Goal: Task Accomplishment & Management: Manage account settings

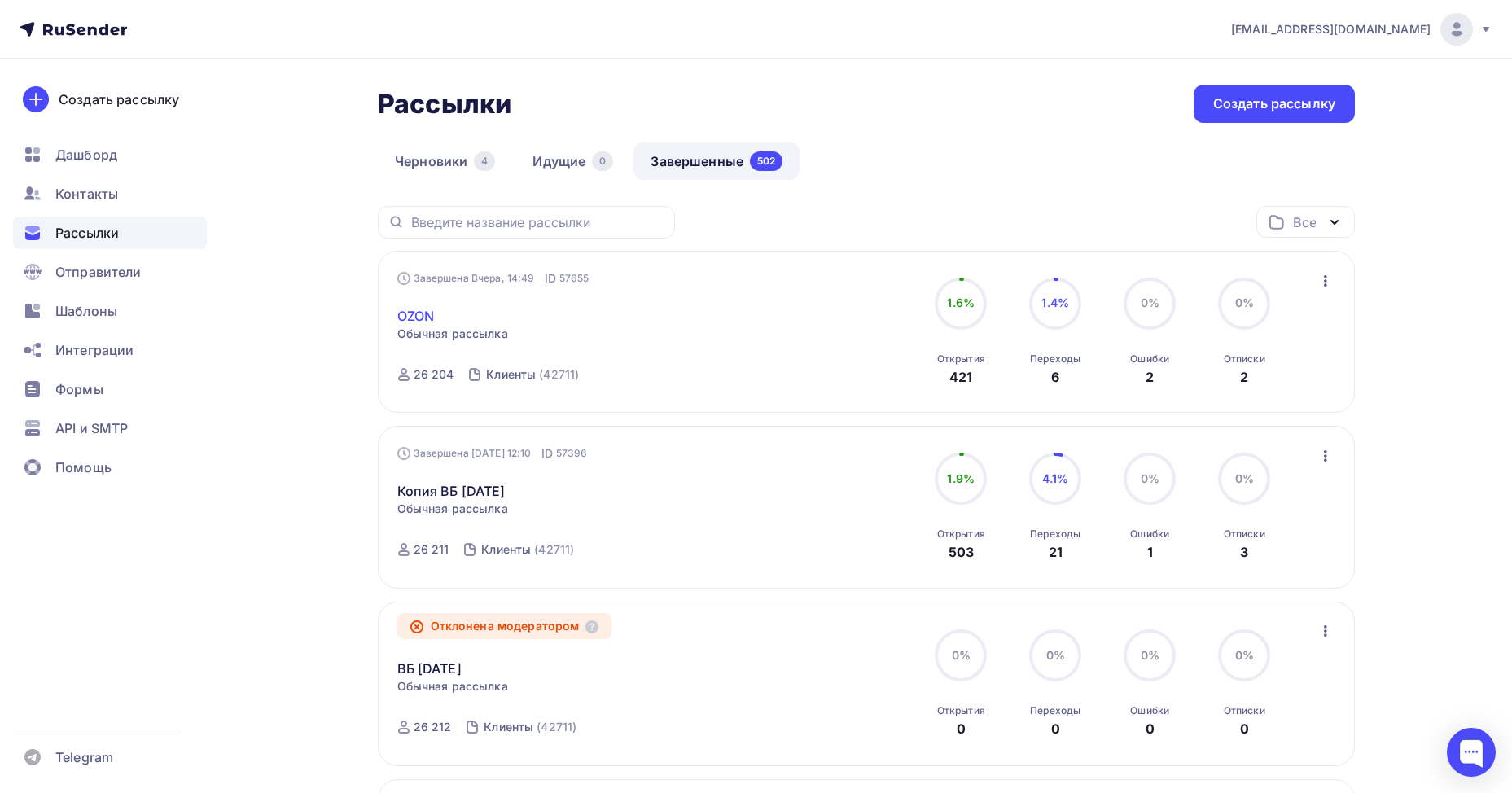
click at [423, 318] on link "OZON" at bounding box center [416, 316] width 38 height 20
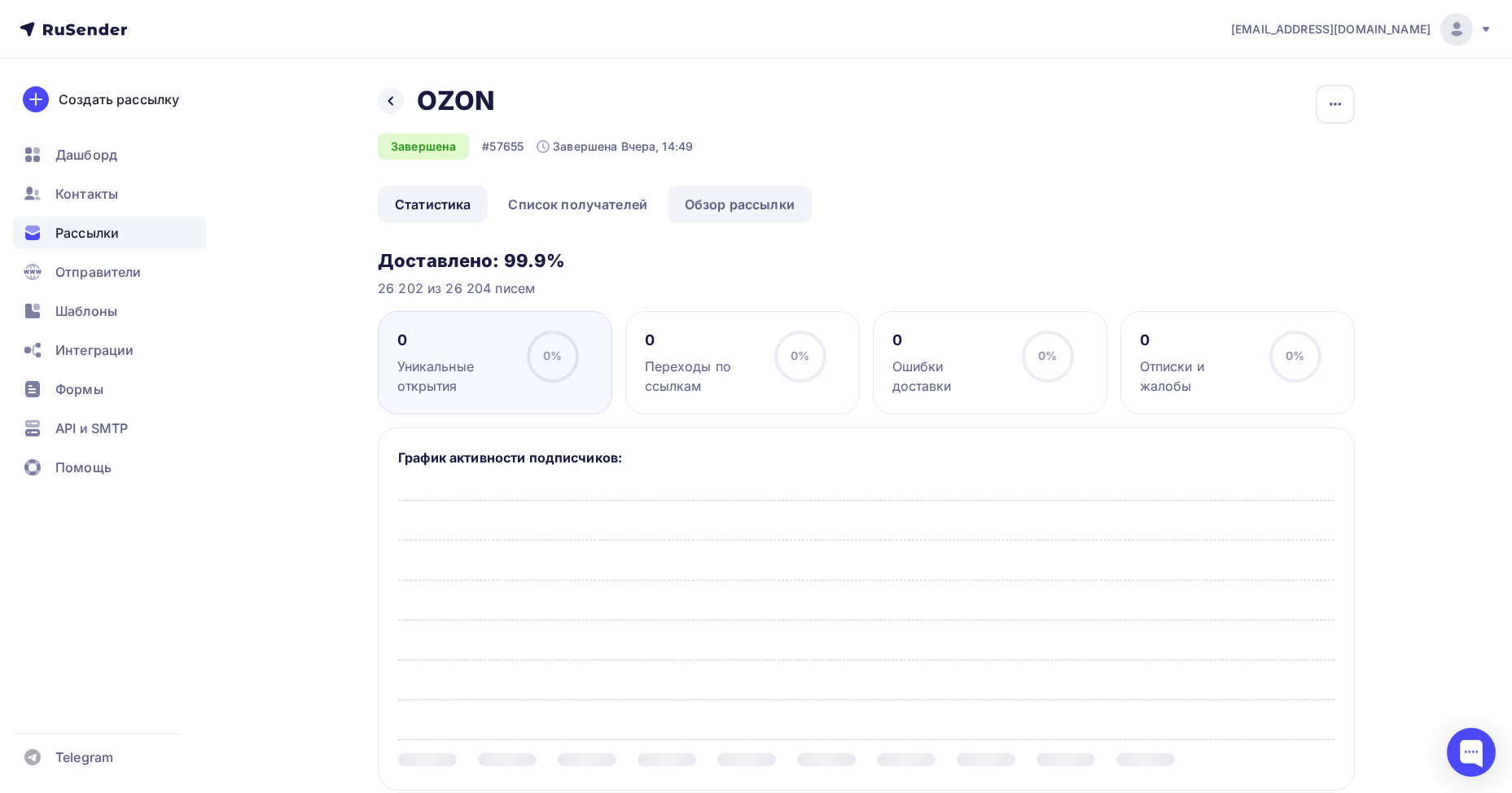
click at [783, 195] on link "Обзор рассылки" at bounding box center [740, 204] width 144 height 38
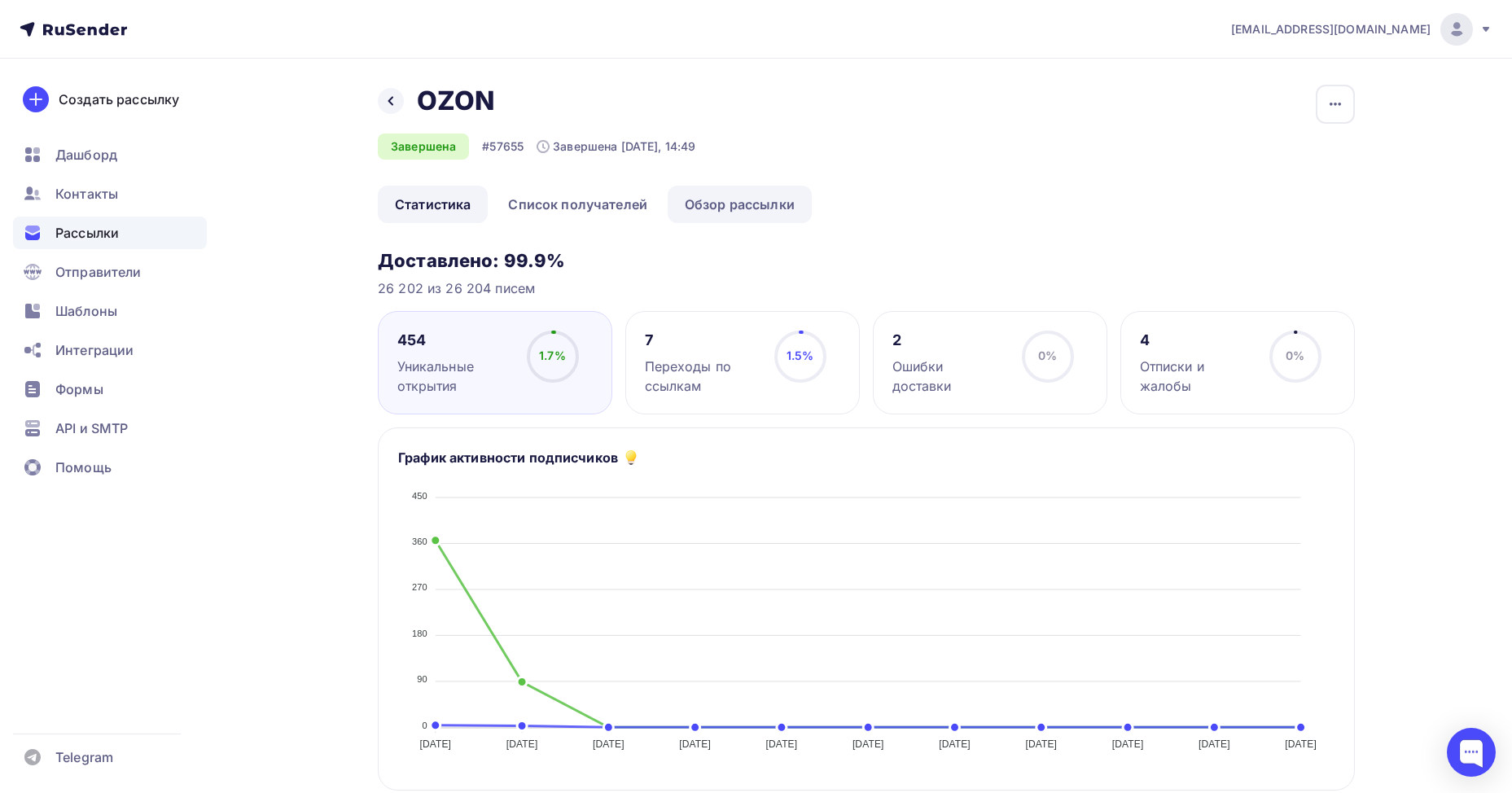
click at [729, 204] on link "Обзор рассылки" at bounding box center [740, 204] width 144 height 38
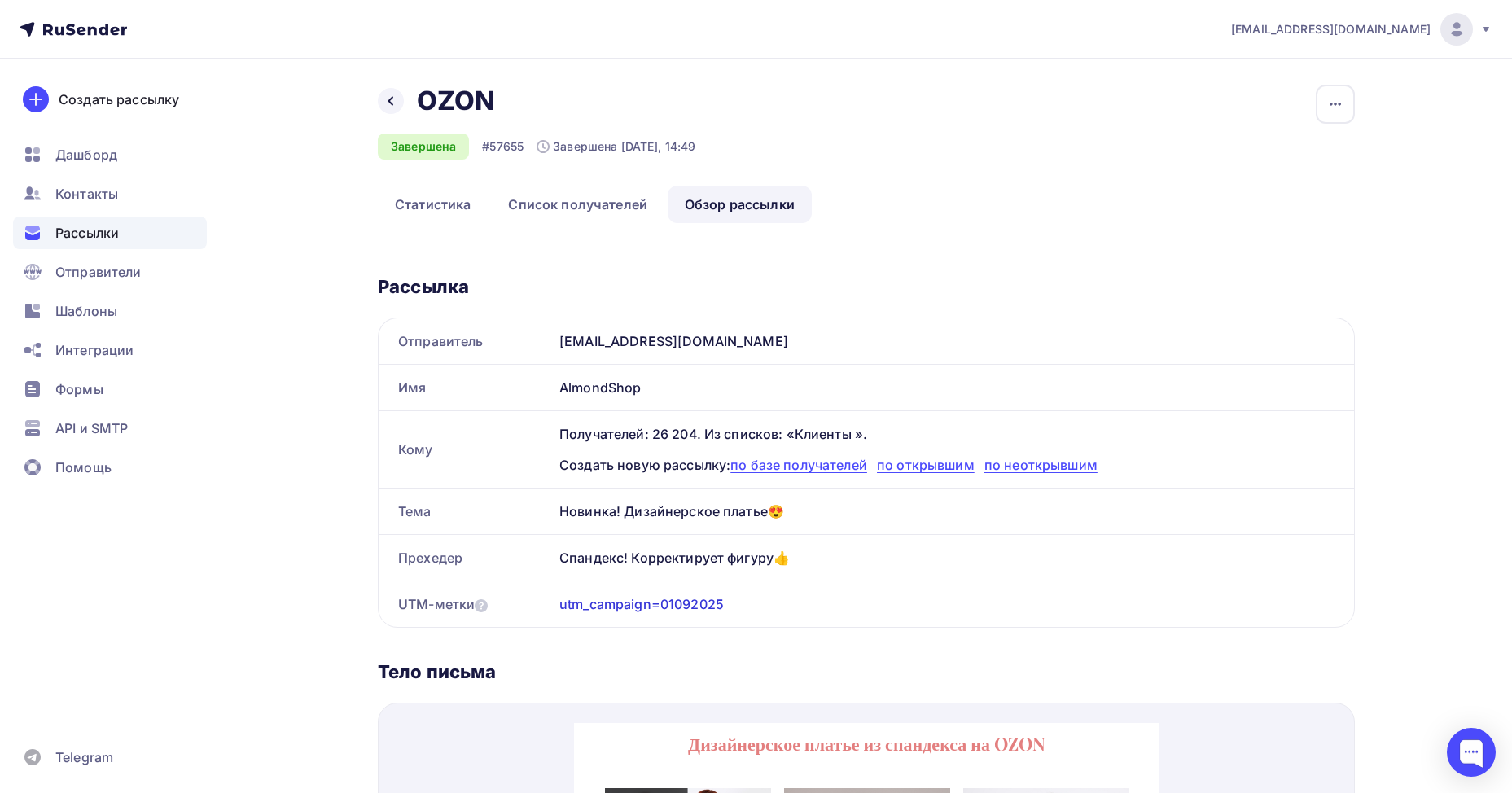
drag, startPoint x: 708, startPoint y: 539, endPoint x: 632, endPoint y: 541, distance: 76.0
click at [632, 541] on div "Спандекс! Корректирует фигуру👍" at bounding box center [953, 558] width 801 height 46
click at [742, 573] on div "Спандекс! Корректирует фигуру👍" at bounding box center [953, 558] width 801 height 46
click at [753, 565] on div "Спандекс! Корректирует фигуру👍" at bounding box center [953, 558] width 801 height 46
click at [105, 224] on span "Рассылки" at bounding box center [86, 233] width 63 height 20
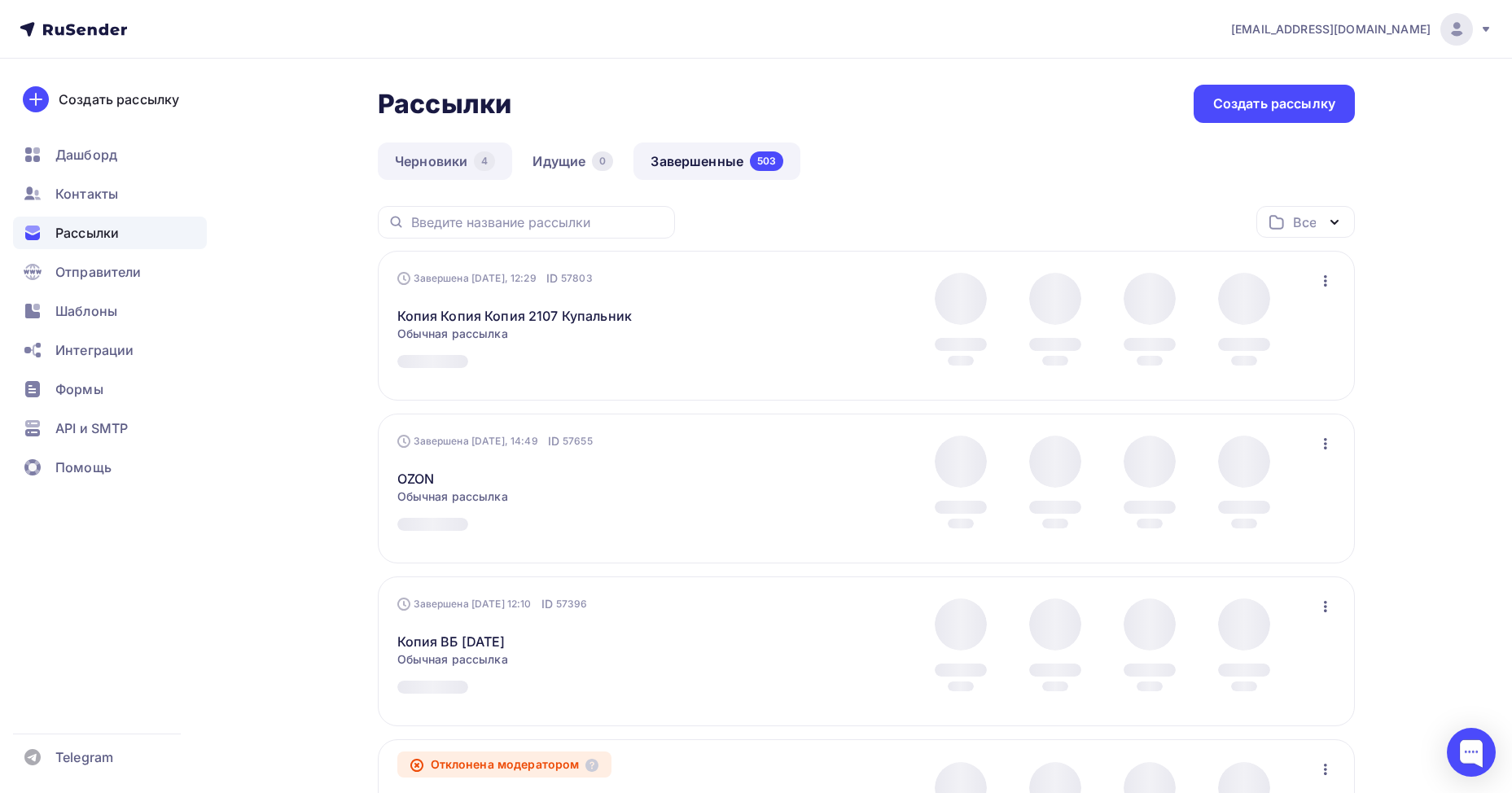
click at [491, 159] on div "4" at bounding box center [485, 162] width 21 height 20
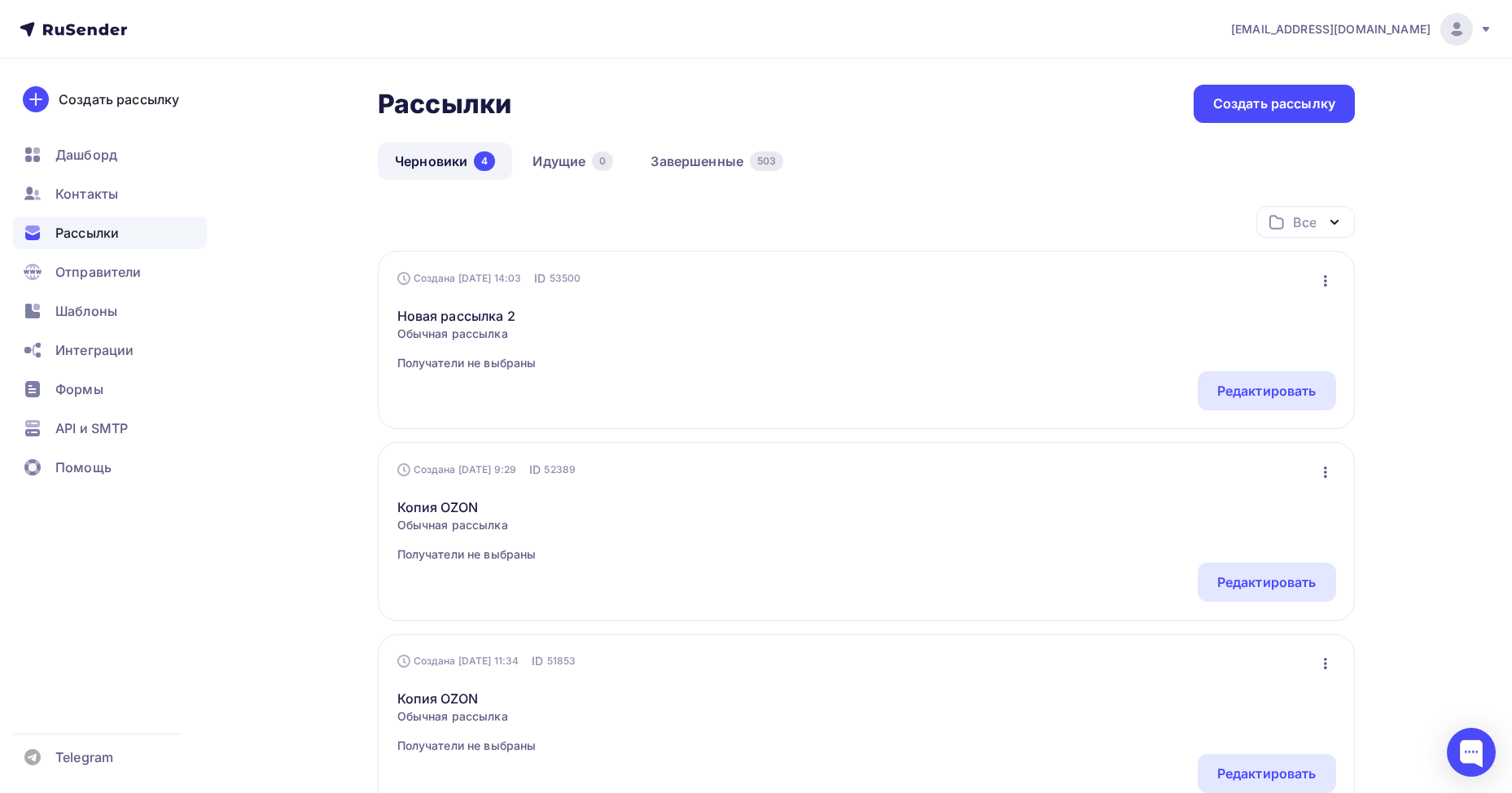
click at [47, 289] on ul "Дашборд Контакты Рассылки Отправители Шаблоны Интеграции Формы API и SMTP Помощь" at bounding box center [110, 316] width 194 height 354
click at [47, 308] on div "Шаблоны" at bounding box center [110, 311] width 194 height 33
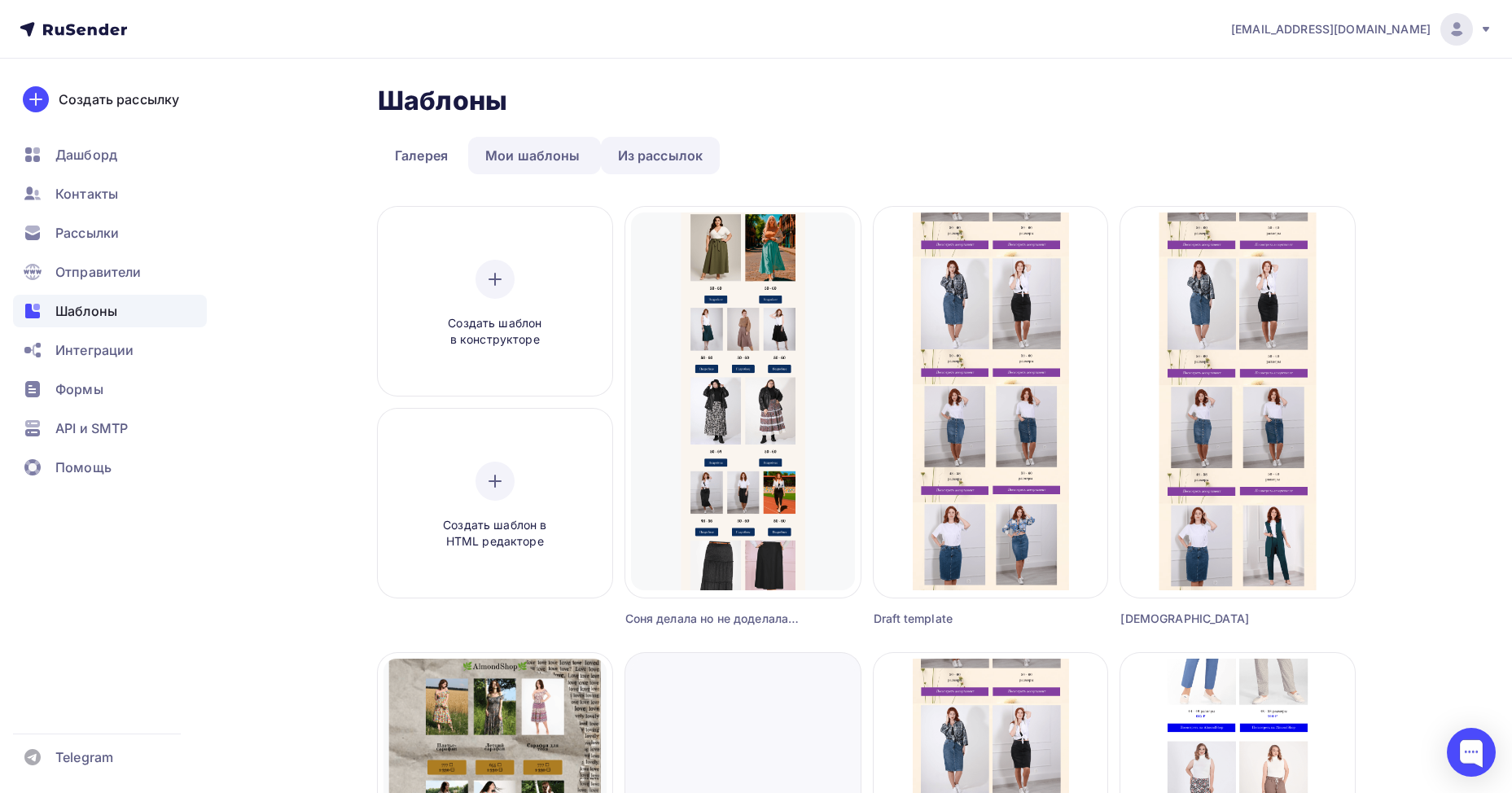
click at [633, 147] on link "Из рассылок" at bounding box center [660, 156] width 120 height 38
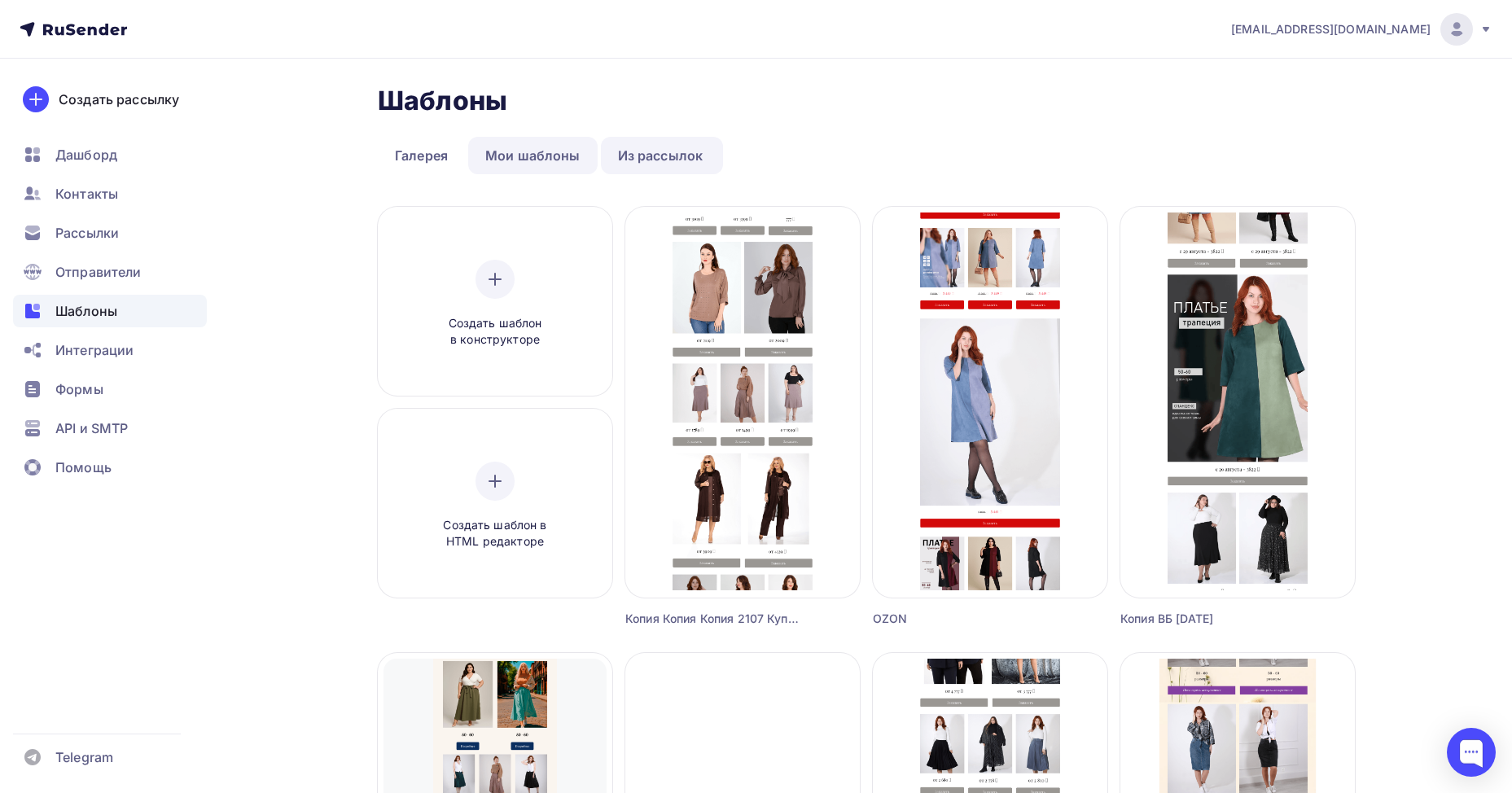
click at [514, 148] on link "Мои шаблоны" at bounding box center [533, 156] width 130 height 38
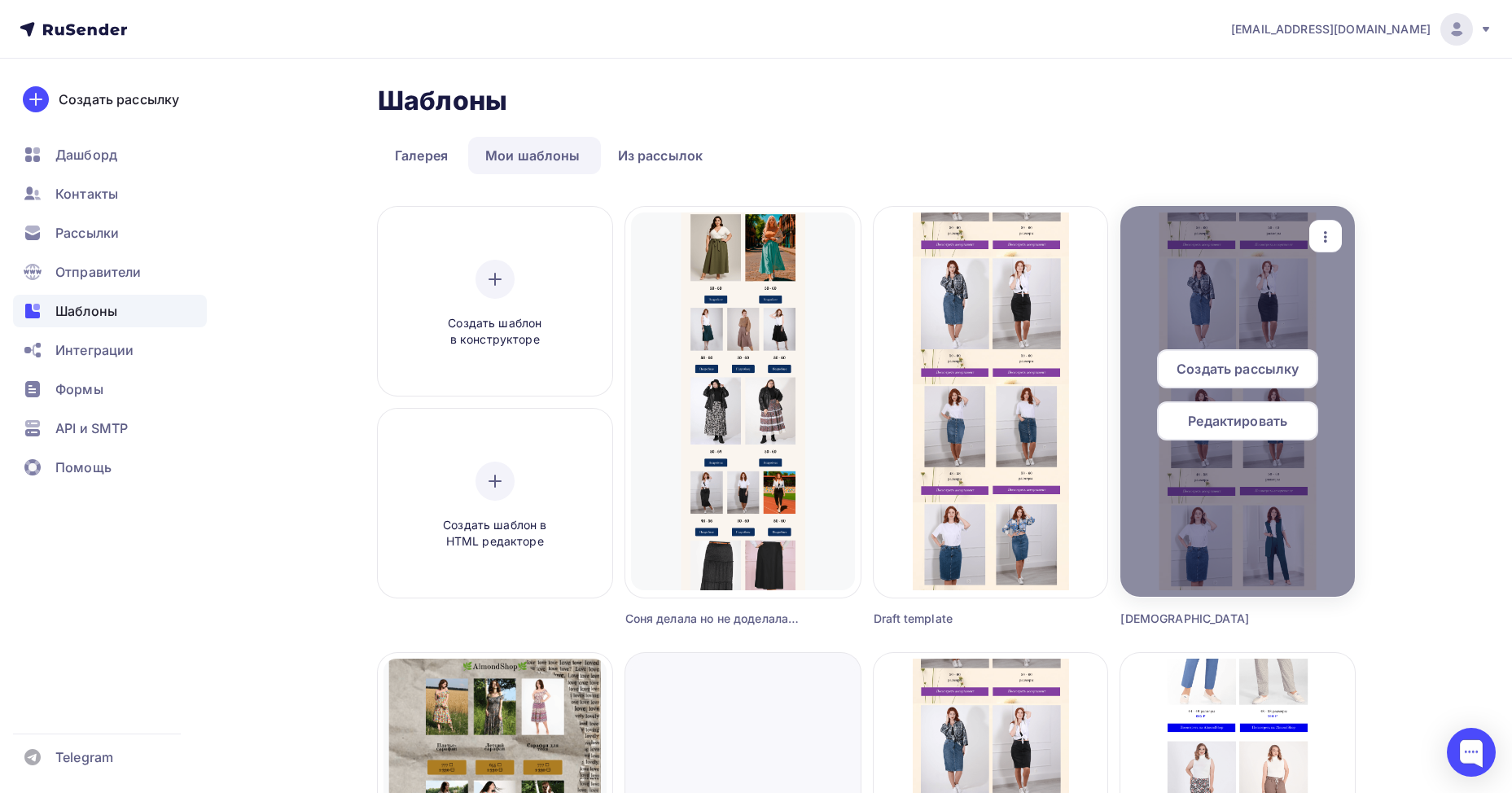
click at [1321, 236] on icon "button" at bounding box center [1326, 237] width 20 height 20
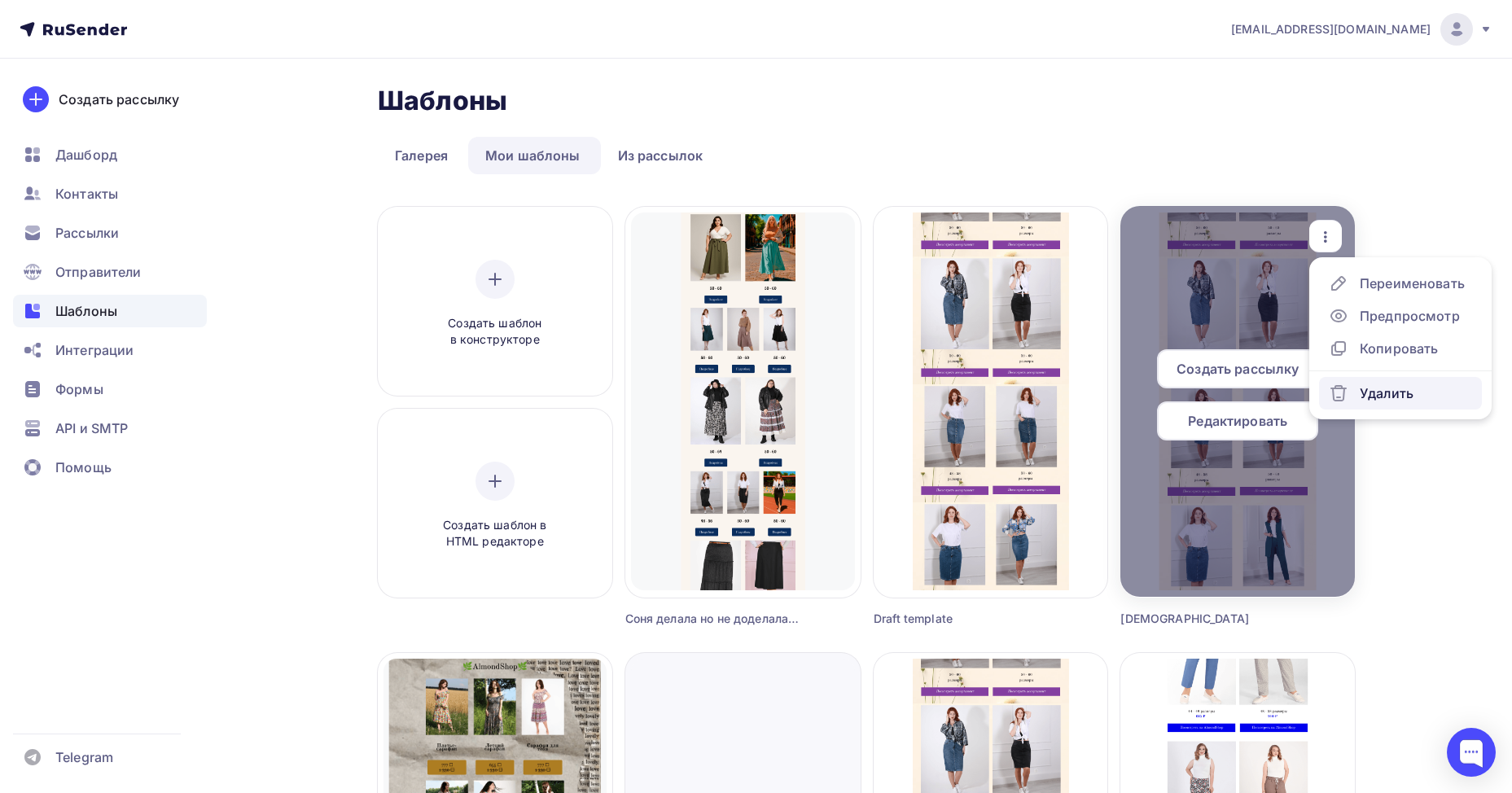
click at [1377, 408] on link "Удалить" at bounding box center [1400, 393] width 162 height 33
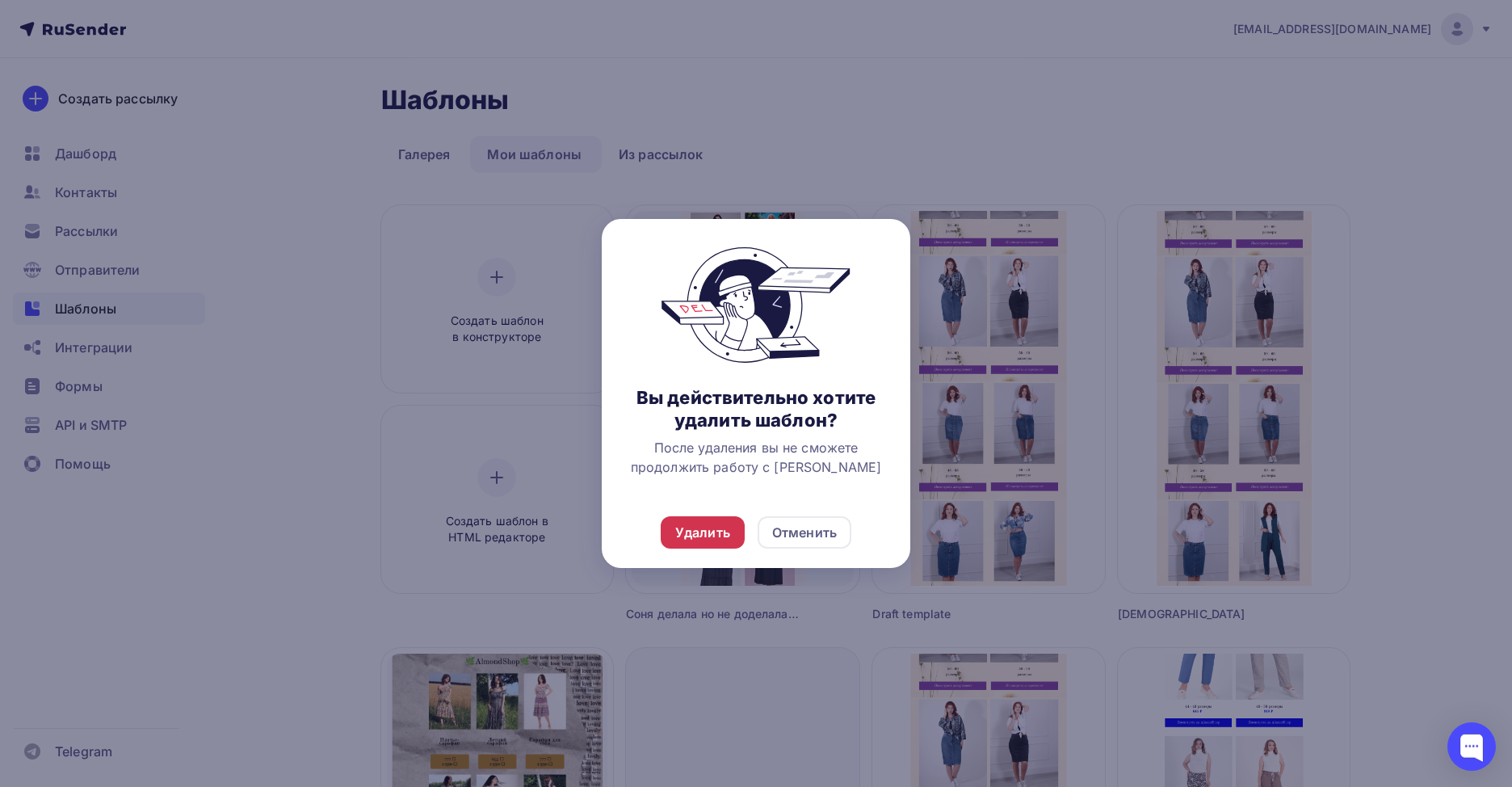
click at [686, 517] on div "Удалить" at bounding box center [702, 532] width 84 height 33
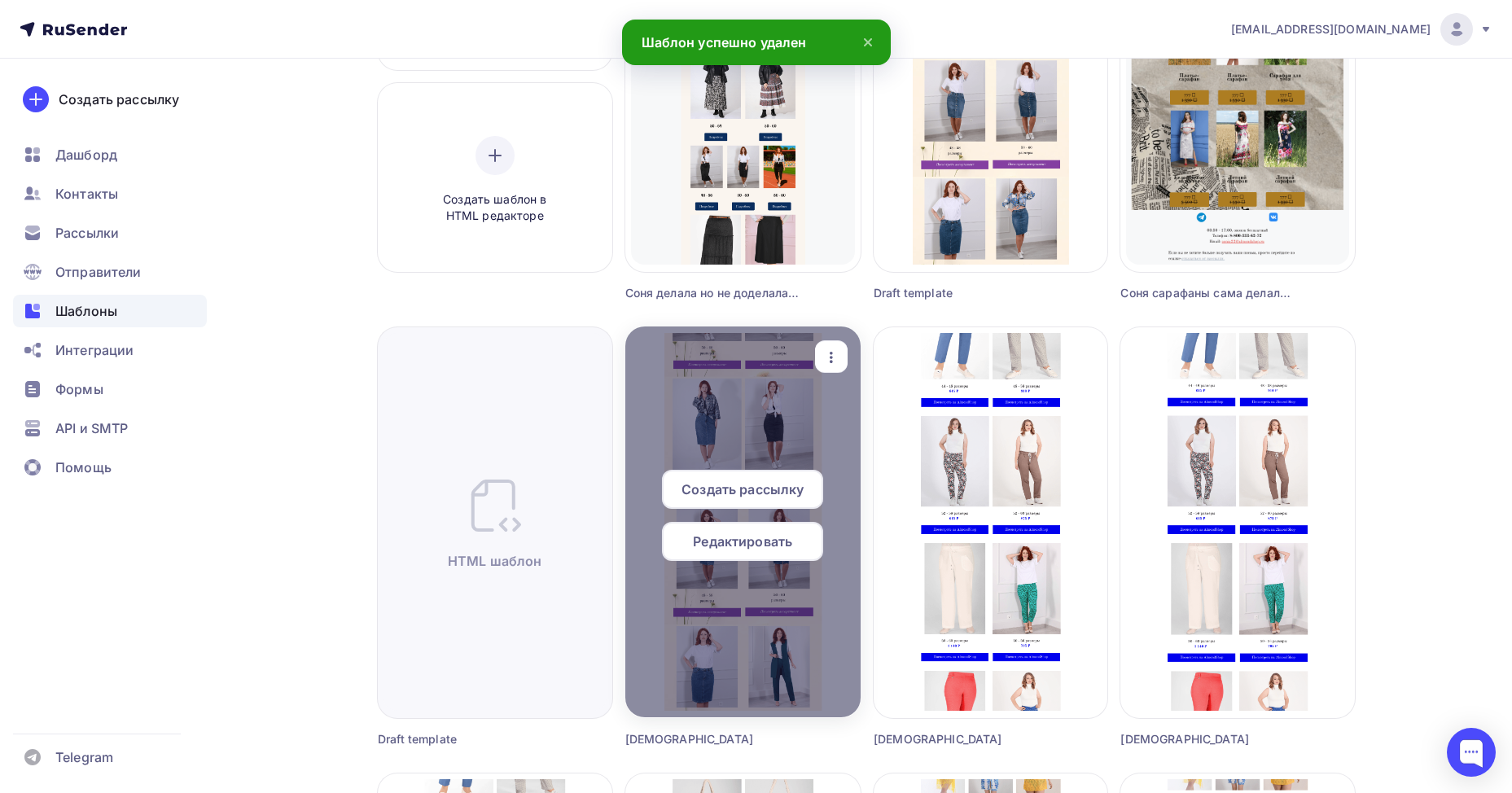
scroll to position [244, 0]
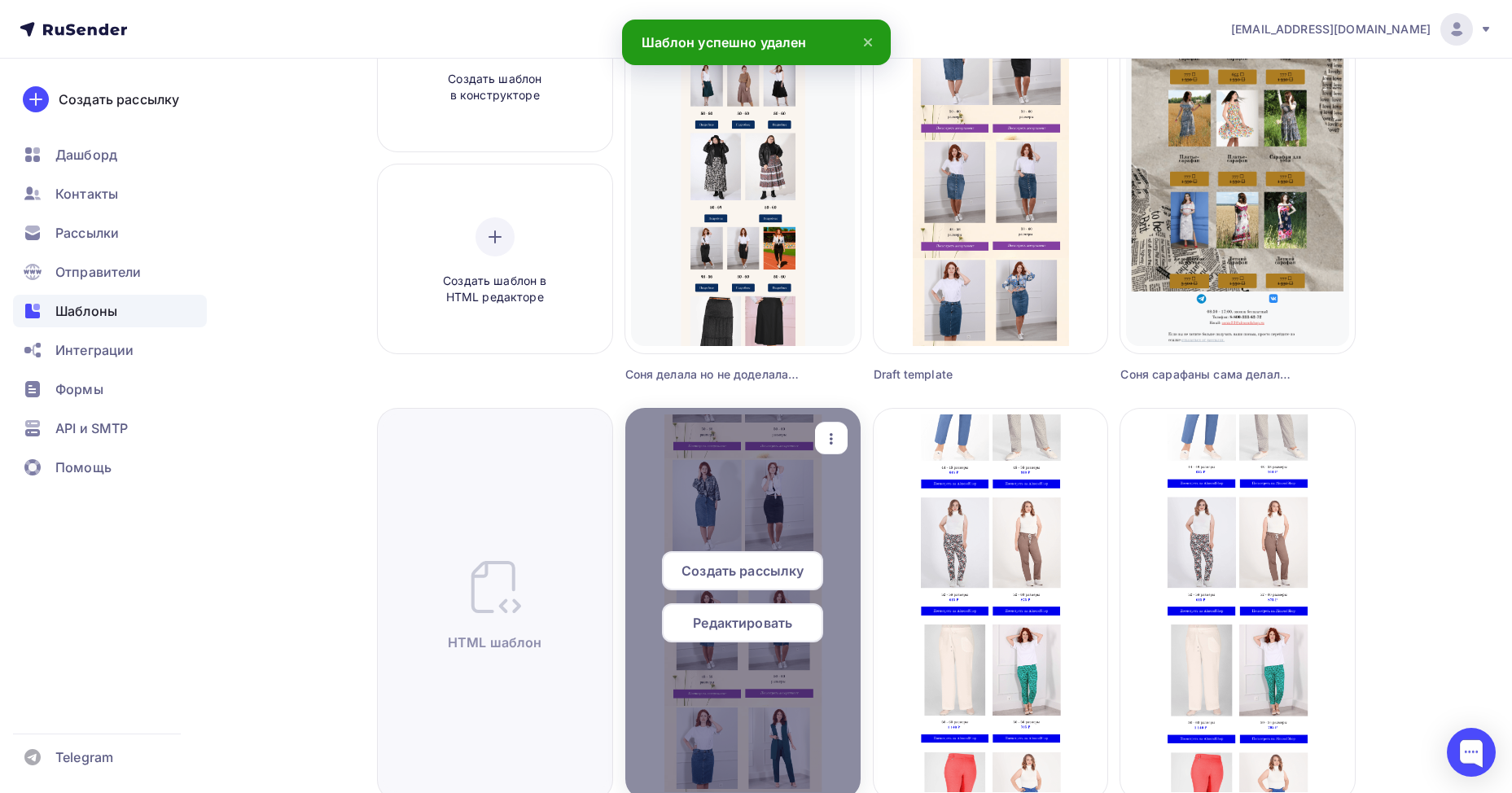
click at [830, 437] on icon "button" at bounding box center [831, 439] width 20 height 20
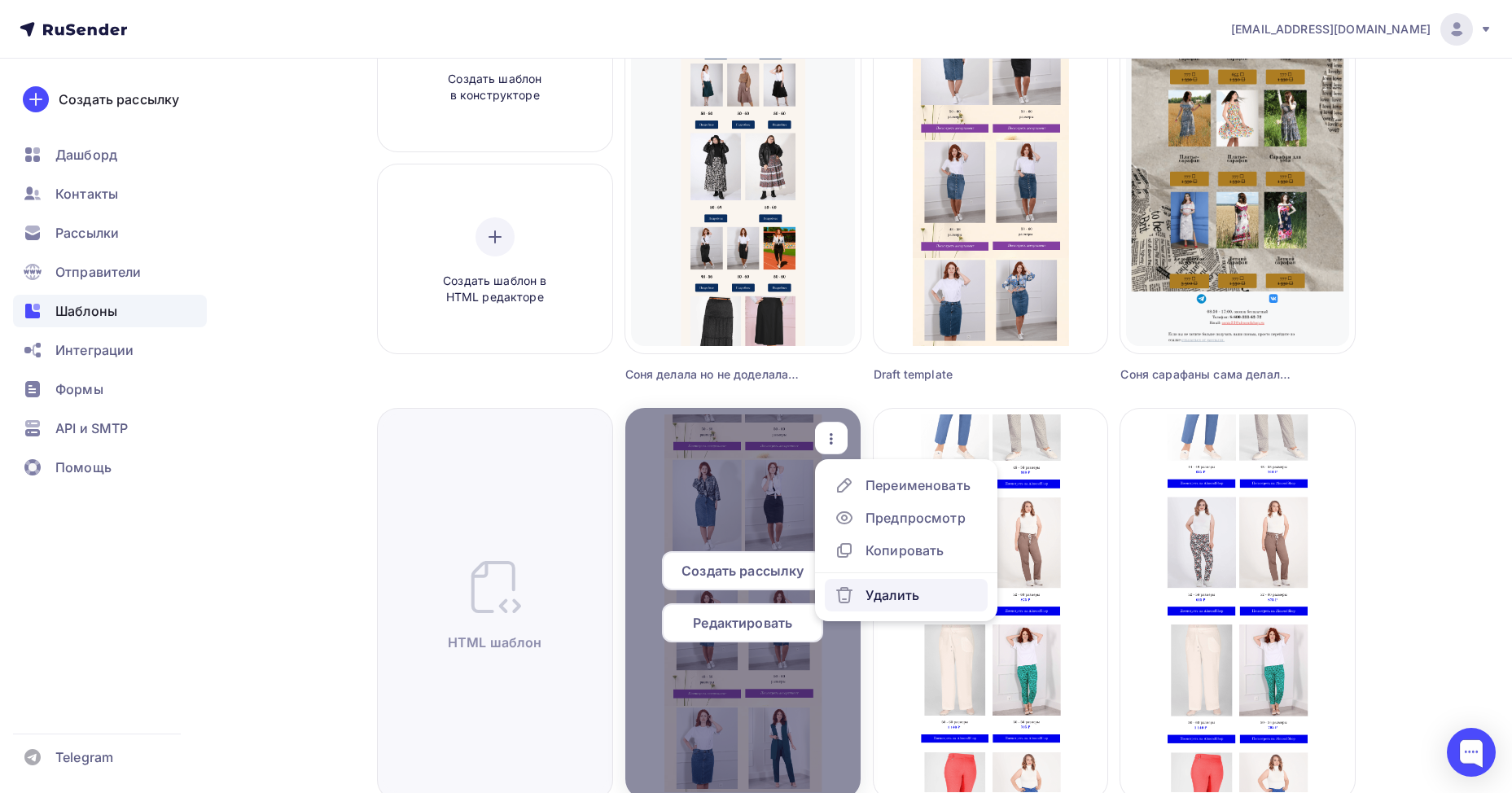
click at [862, 600] on div "Удалить" at bounding box center [876, 595] width 85 height 20
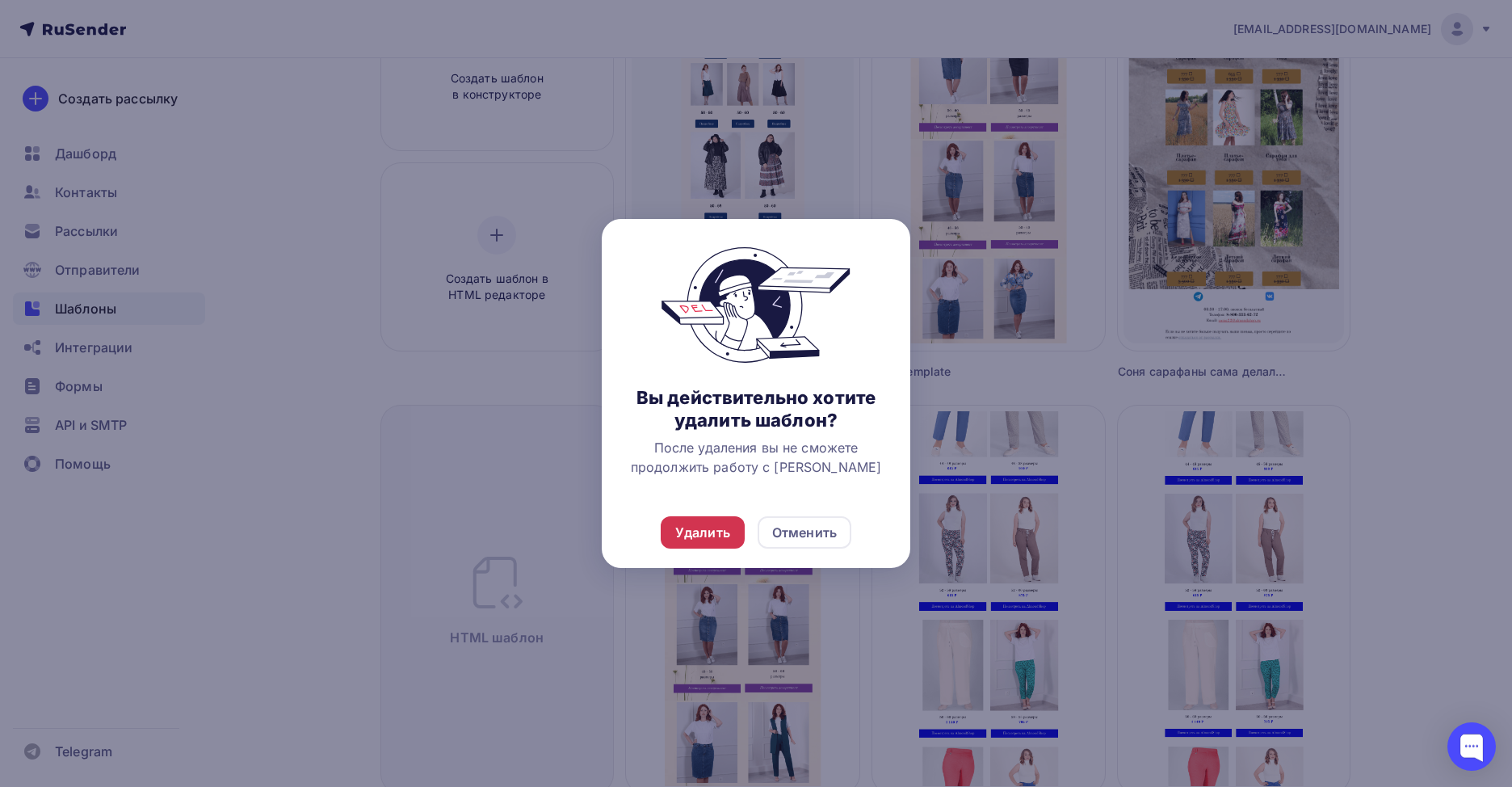
click at [667, 530] on div "Удалить" at bounding box center [702, 532] width 84 height 33
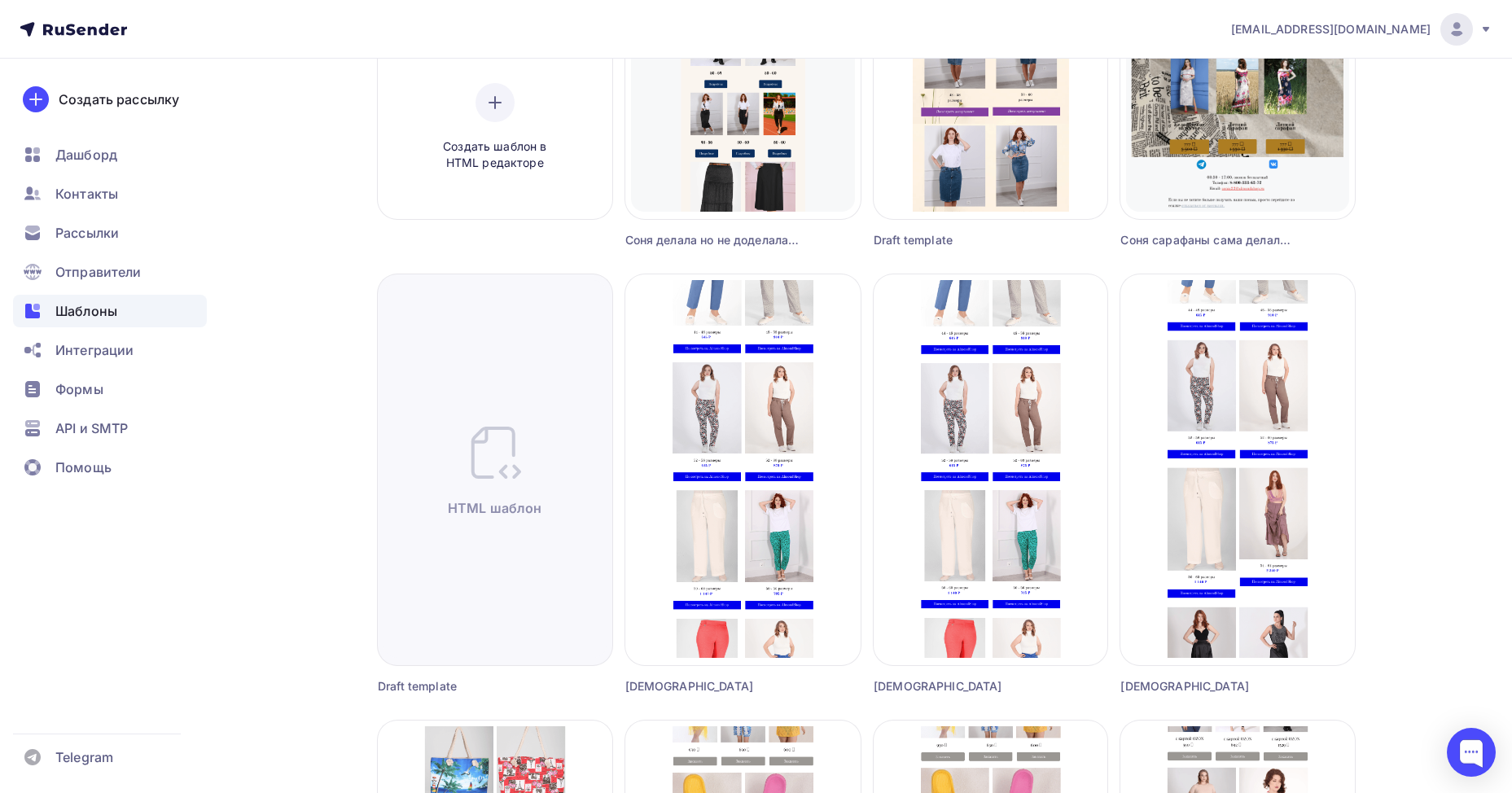
scroll to position [0, 0]
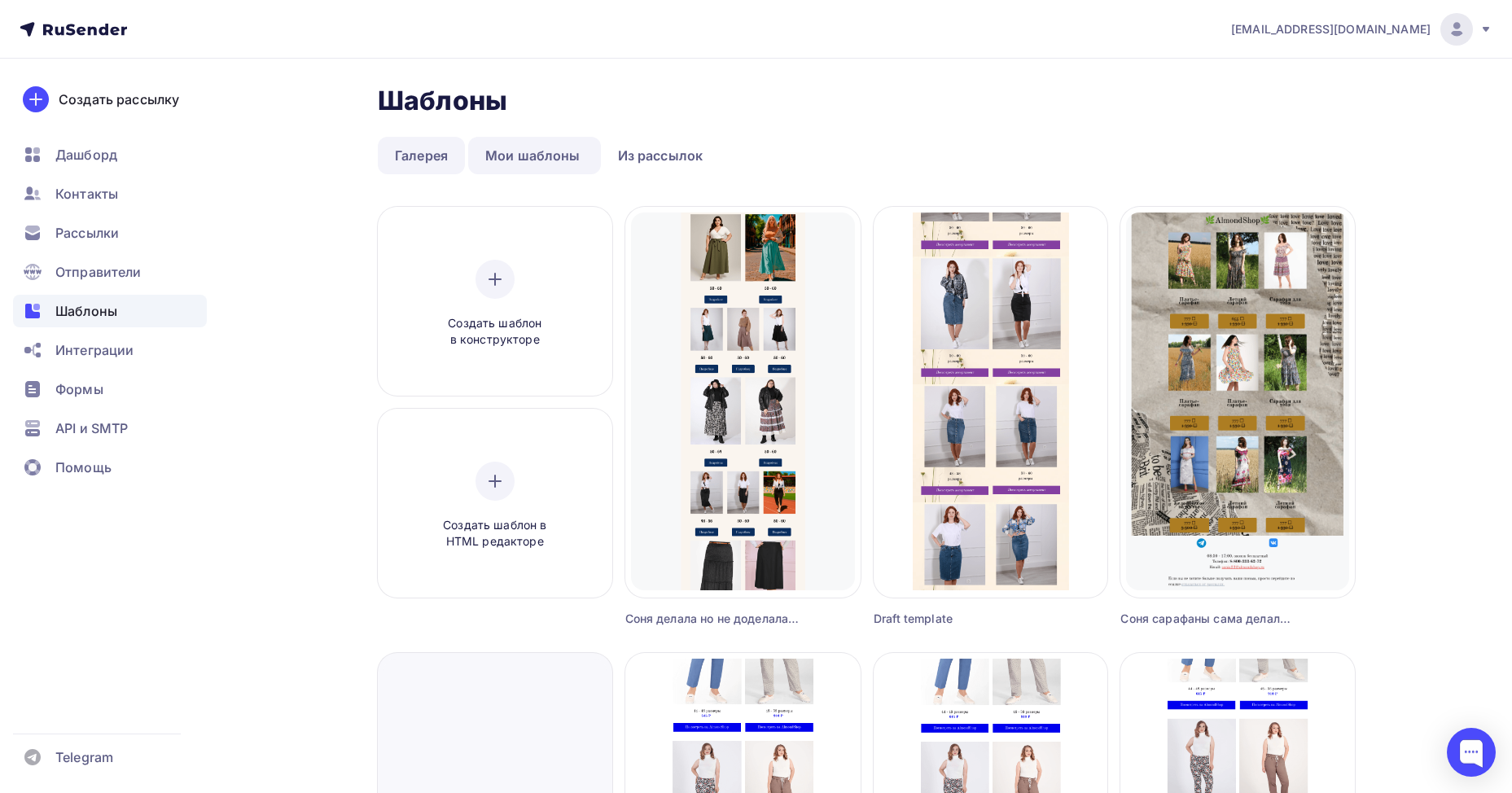
click at [417, 151] on link "Галерея" at bounding box center [421, 156] width 87 height 38
